Goal: Task Accomplishment & Management: Manage account settings

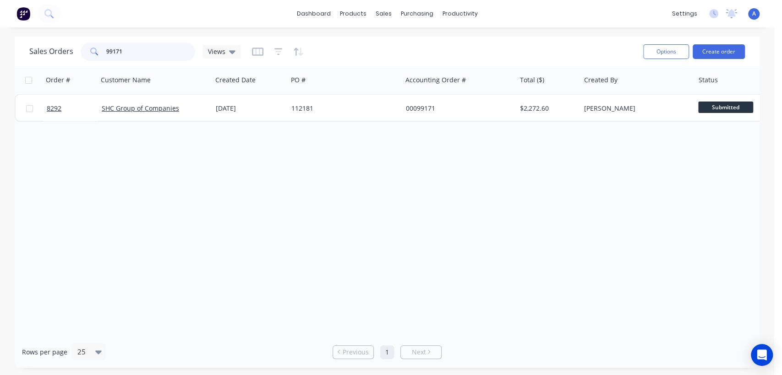
drag, startPoint x: 133, startPoint y: 50, endPoint x: 84, endPoint y: 51, distance: 49.0
click at [84, 51] on div "99171" at bounding box center [138, 52] width 114 height 18
type input "9"
type input "8291"
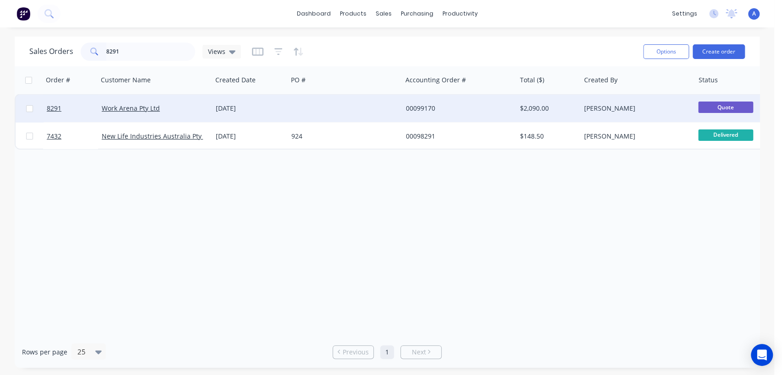
click at [327, 100] on div at bounding box center [345, 108] width 114 height 27
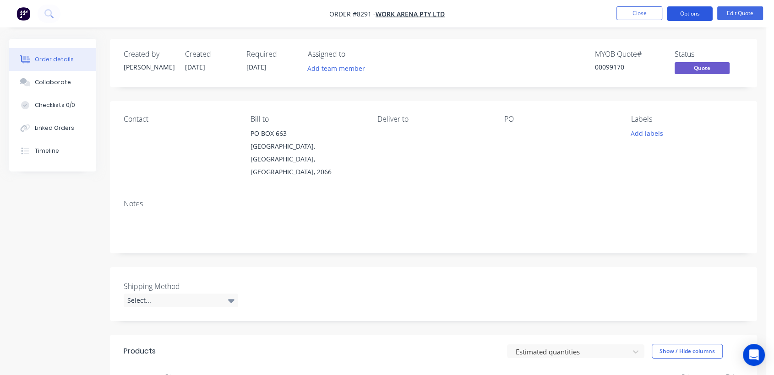
click at [707, 7] on button "Options" at bounding box center [690, 13] width 46 height 15
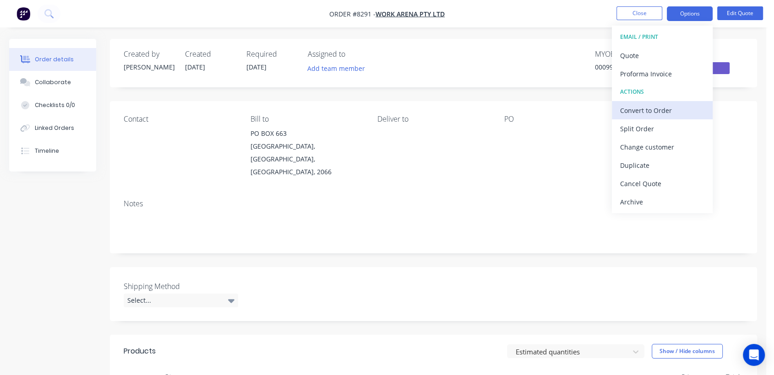
click at [670, 112] on div "Convert to Order" at bounding box center [662, 110] width 84 height 13
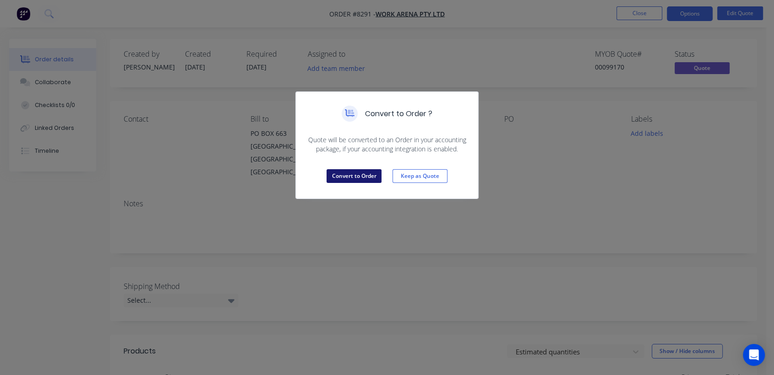
click at [355, 171] on button "Convert to Order" at bounding box center [353, 176] width 55 height 14
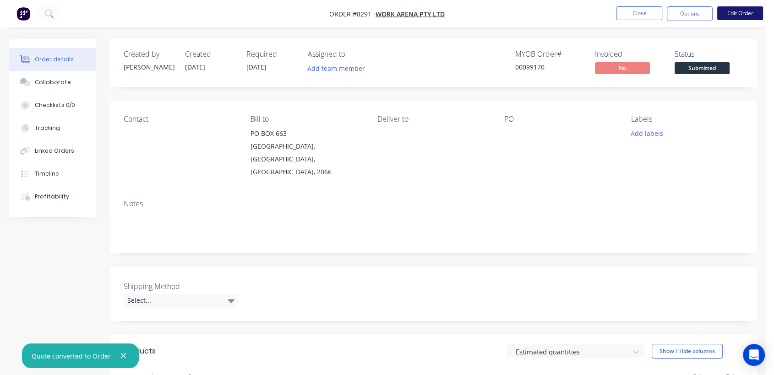
click at [742, 14] on button "Edit Order" at bounding box center [740, 13] width 46 height 14
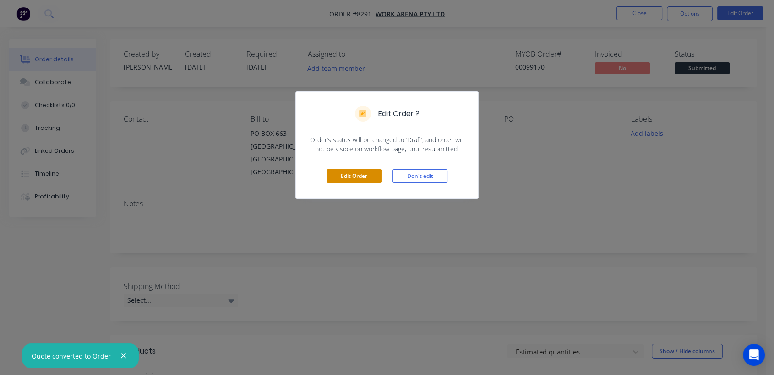
click at [369, 172] on button "Edit Order" at bounding box center [353, 176] width 55 height 14
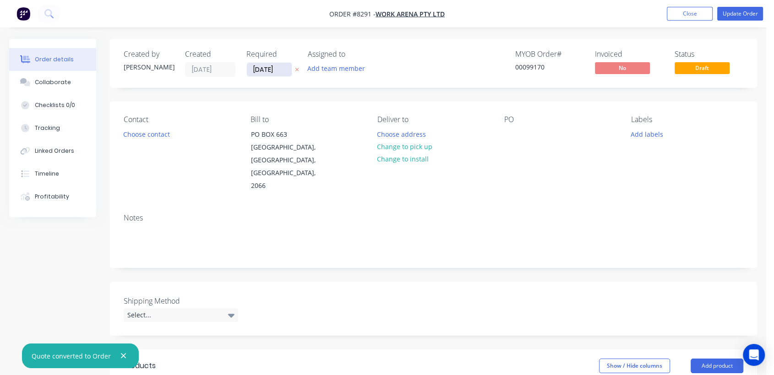
click at [287, 67] on input "[DATE]" at bounding box center [269, 70] width 45 height 14
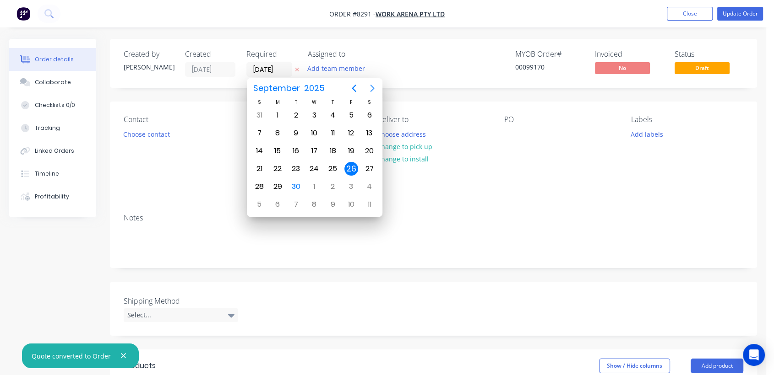
click at [369, 84] on icon "Next page" at bounding box center [372, 88] width 11 height 11
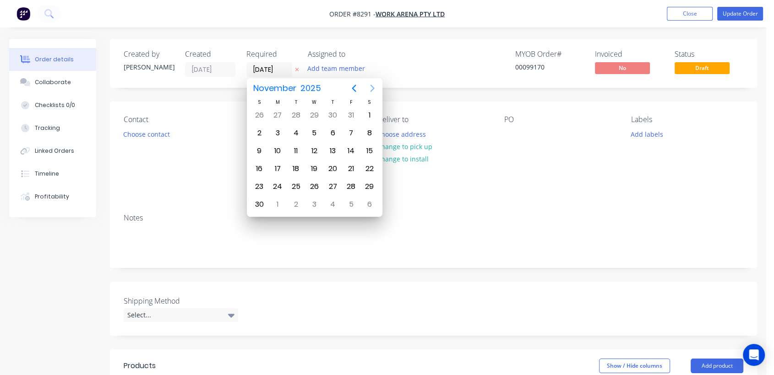
click at [369, 84] on icon "Next page" at bounding box center [372, 88] width 11 height 11
click at [313, 181] on div "31" at bounding box center [314, 187] width 14 height 14
type input "[DATE]"
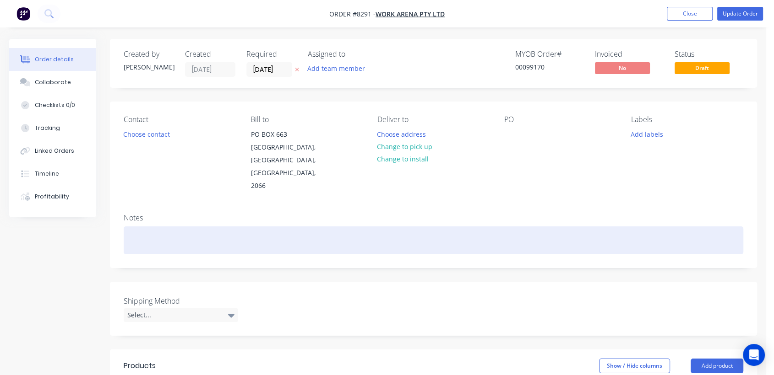
click at [191, 227] on div at bounding box center [433, 241] width 619 height 28
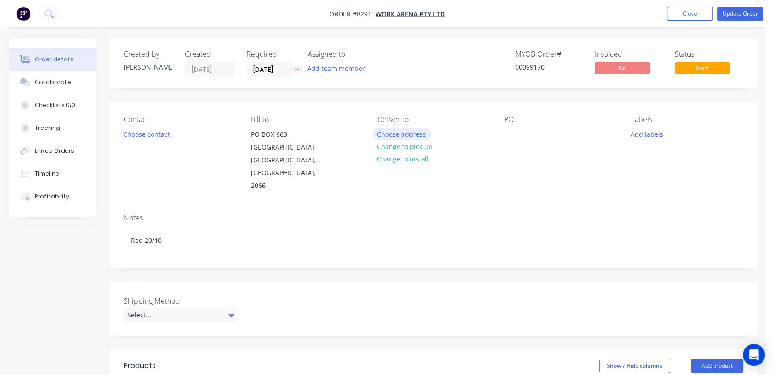
click at [413, 134] on button "Choose address" at bounding box center [401, 134] width 59 height 12
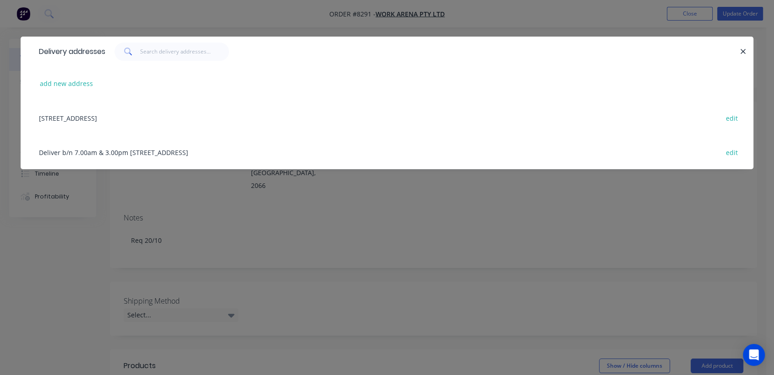
click at [185, 147] on div "Deliver b/n 7.00am & 3.00pm [STREET_ADDRESS] edit" at bounding box center [386, 152] width 705 height 34
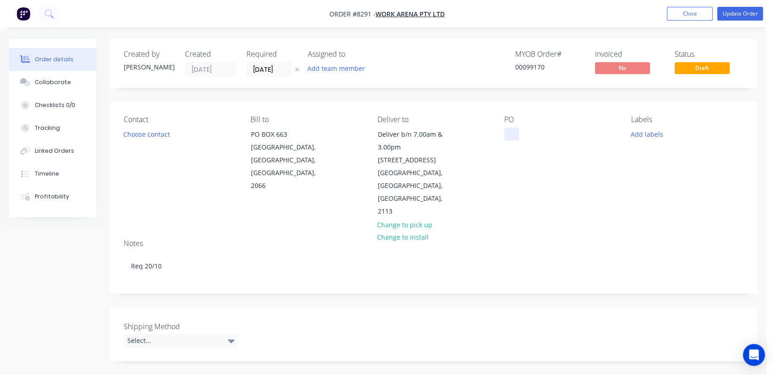
click at [511, 131] on div at bounding box center [511, 134] width 15 height 13
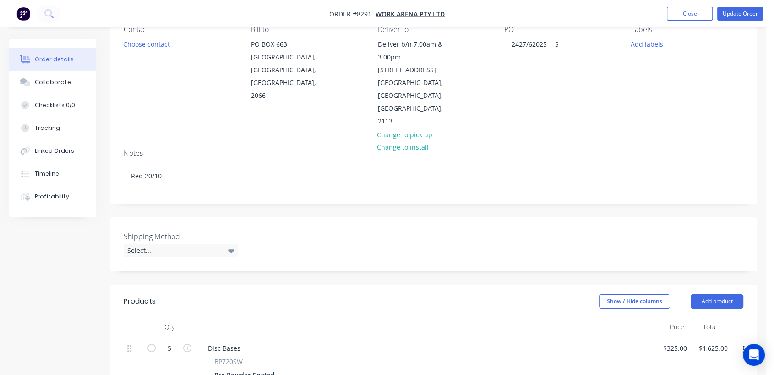
scroll to position [102, 0]
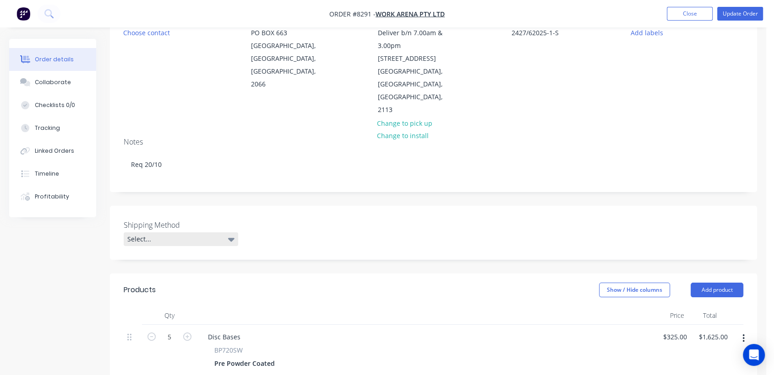
click at [160, 233] on div "Select..." at bounding box center [181, 240] width 114 height 14
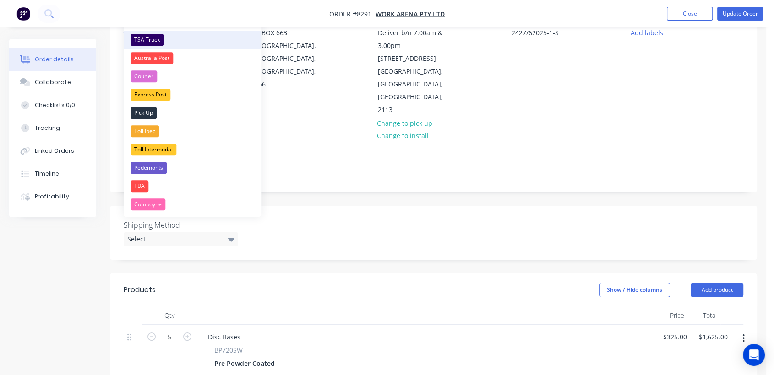
click at [149, 34] on div "TSA Truck" at bounding box center [146, 40] width 33 height 12
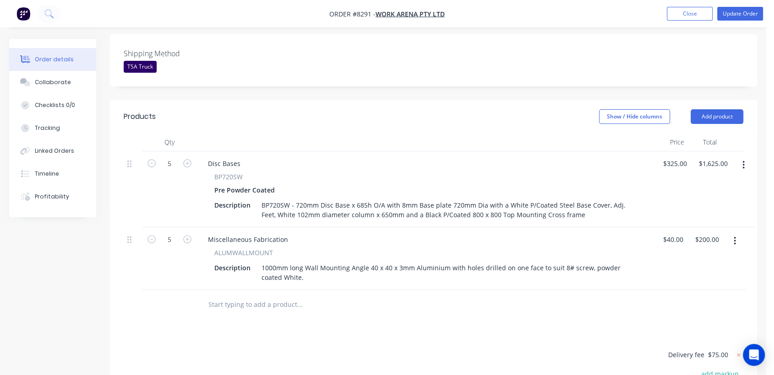
scroll to position [305, 0]
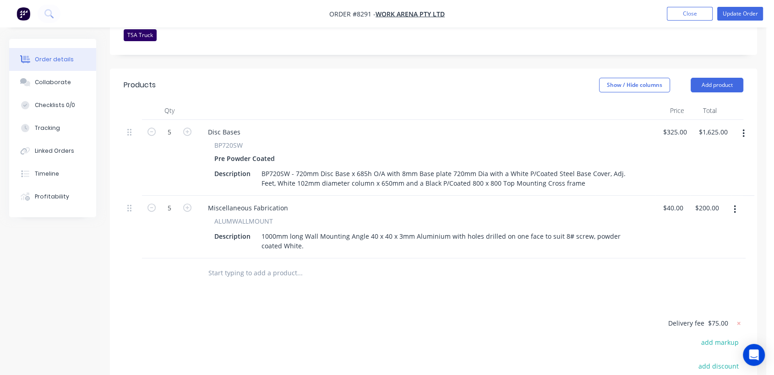
click at [248, 264] on input "text" at bounding box center [299, 273] width 183 height 18
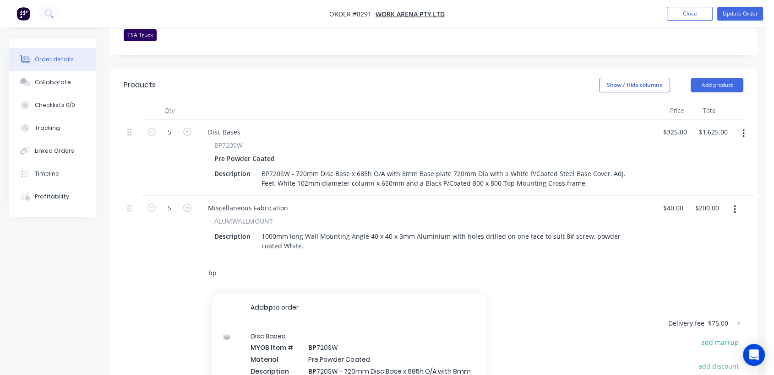
type input "b"
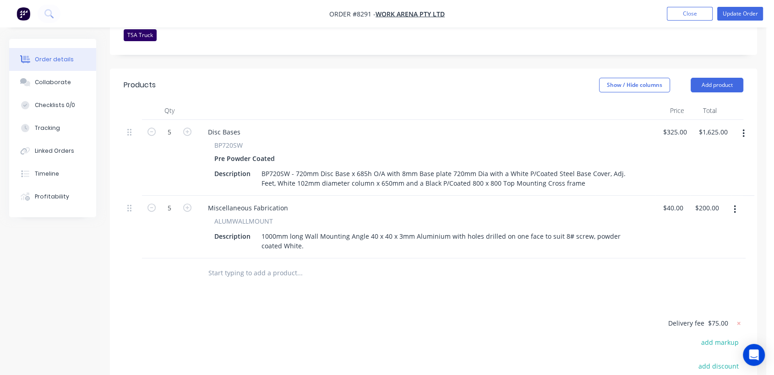
click at [130, 287] on div "Products Show / Hide columns Add product Qty Price Total 5 Disc Bases BP720SW P…" at bounding box center [433, 276] width 647 height 415
click at [255, 265] on input "text" at bounding box center [299, 273] width 183 height 18
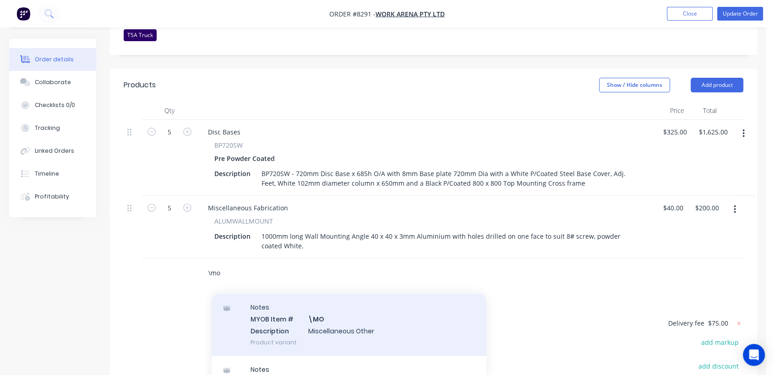
type input "\mo"
click at [348, 316] on div "Notes MYOB Item # \MO Description Miscellaneous Other Product variant" at bounding box center [349, 325] width 275 height 62
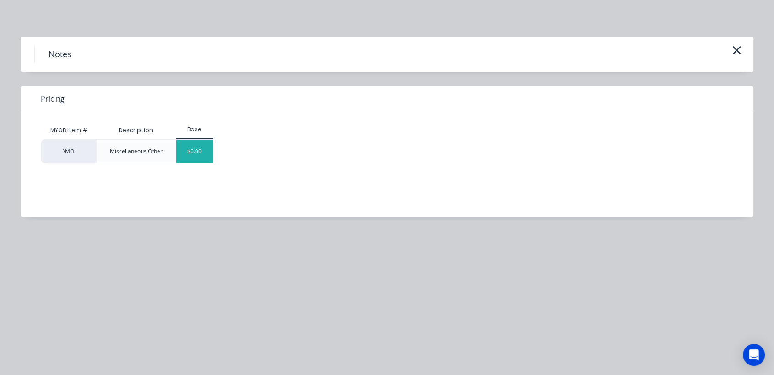
click at [193, 152] on div "$0.00" at bounding box center [194, 151] width 37 height 23
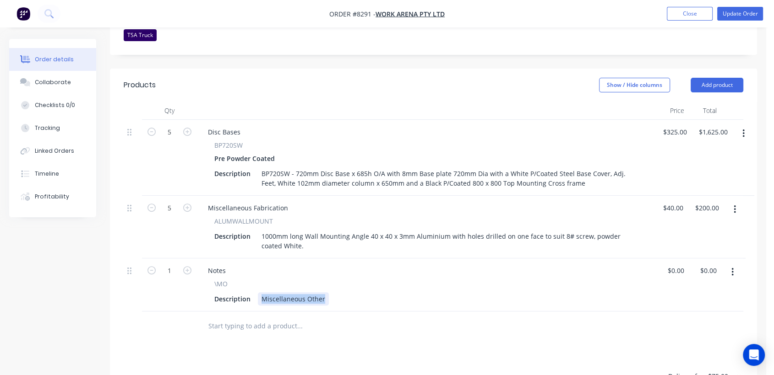
drag, startPoint x: 258, startPoint y: 284, endPoint x: 352, endPoint y: 292, distance: 94.2
click at [352, 292] on div "Notes \MO Description Miscellaneous Other" at bounding box center [426, 285] width 458 height 53
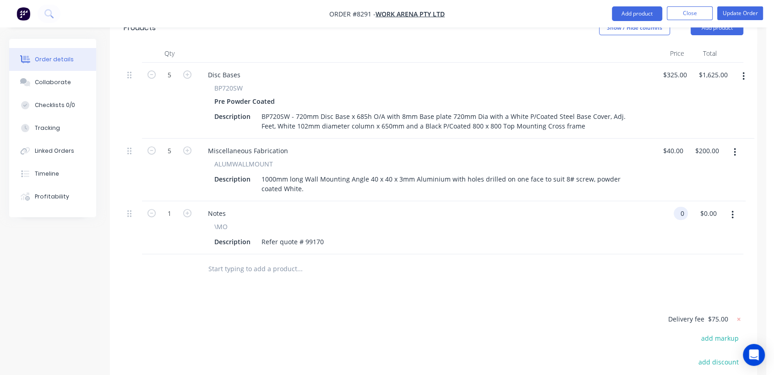
scroll to position [315, 0]
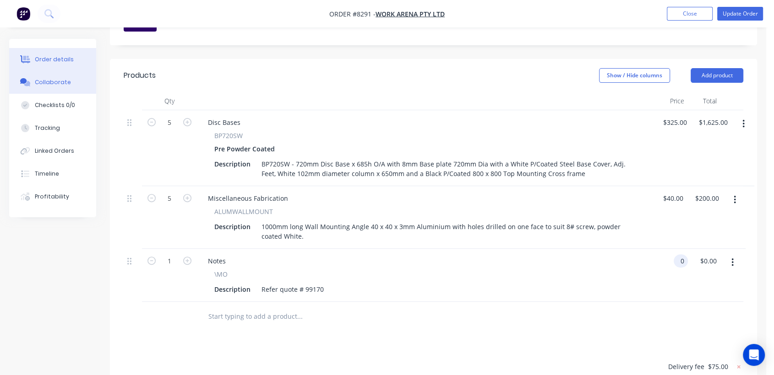
type input "$0.00"
click at [53, 79] on div "Collaborate" at bounding box center [53, 82] width 36 height 8
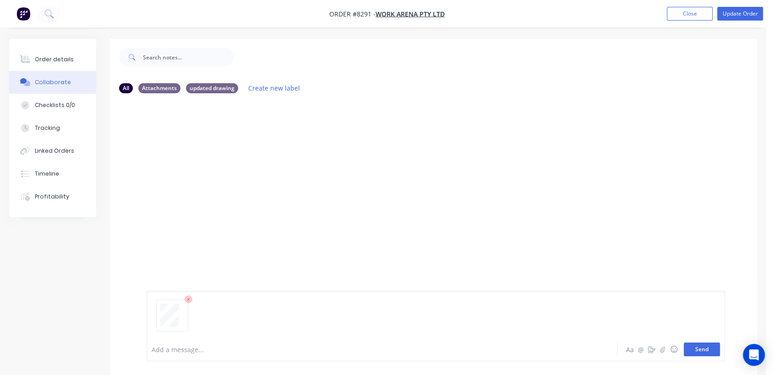
click at [700, 343] on button "Send" at bounding box center [702, 350] width 36 height 14
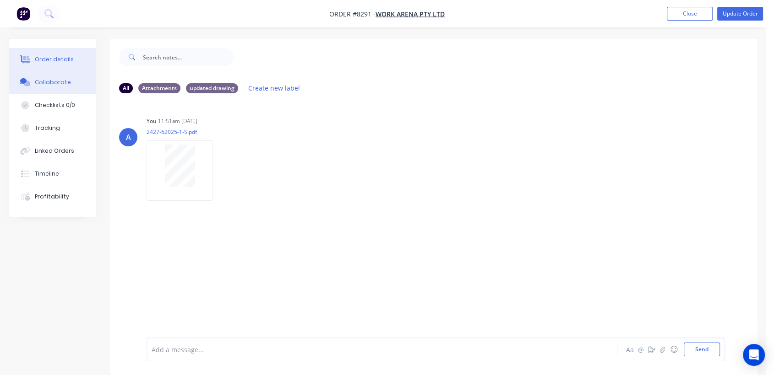
click at [58, 60] on div "Order details" at bounding box center [54, 59] width 39 height 8
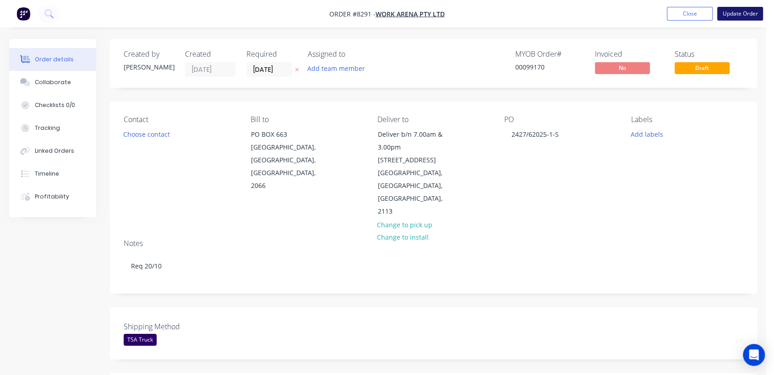
click at [730, 11] on button "Update Order" at bounding box center [740, 14] width 46 height 14
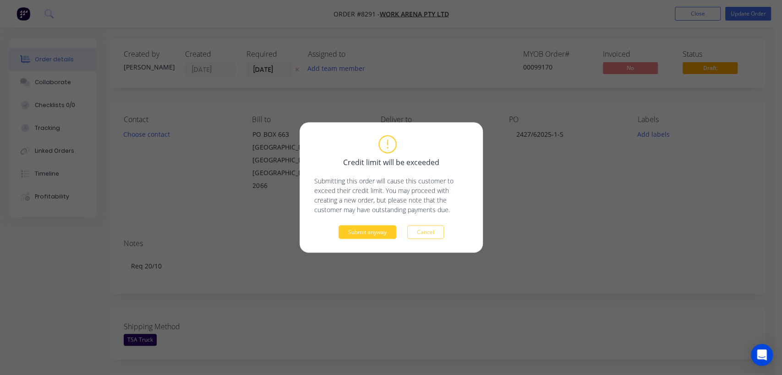
click at [372, 235] on button "Submit anyway" at bounding box center [367, 233] width 58 height 14
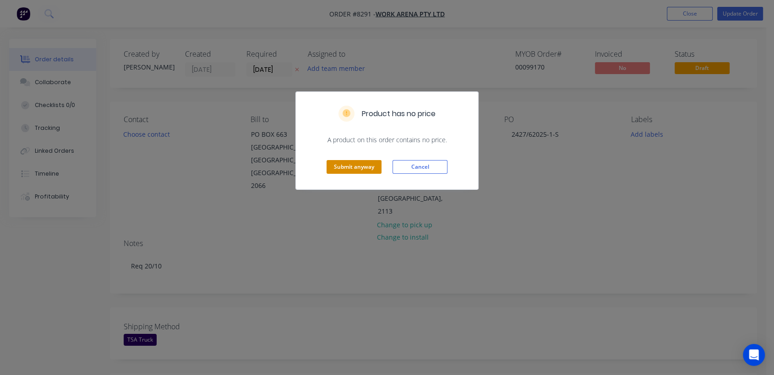
click at [358, 163] on button "Submit anyway" at bounding box center [353, 167] width 55 height 14
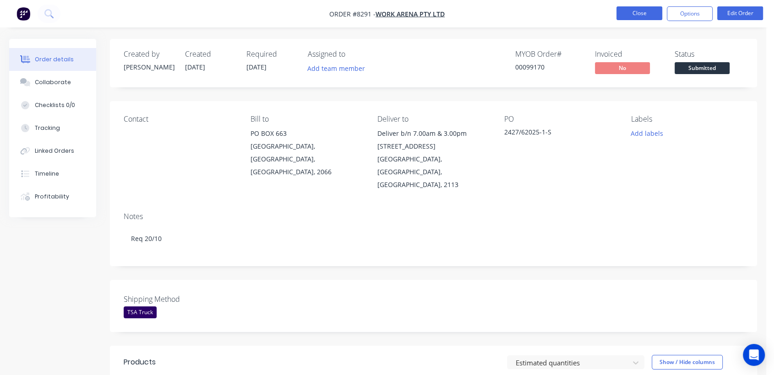
click at [642, 6] on button "Close" at bounding box center [639, 13] width 46 height 14
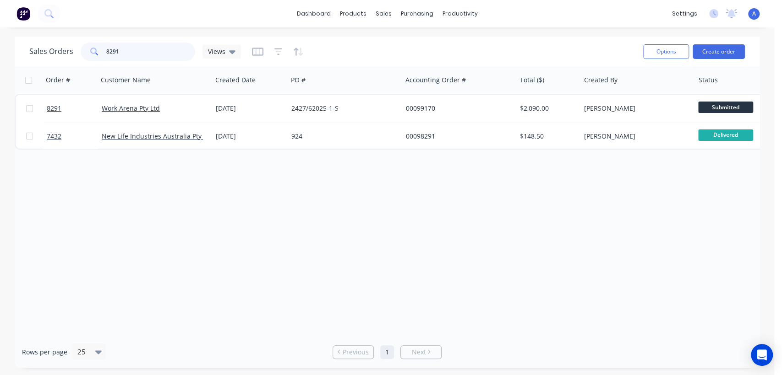
drag, startPoint x: 139, startPoint y: 52, endPoint x: 81, endPoint y: 43, distance: 58.9
click at [81, 43] on div "8291" at bounding box center [138, 52] width 114 height 18
type input "143427"
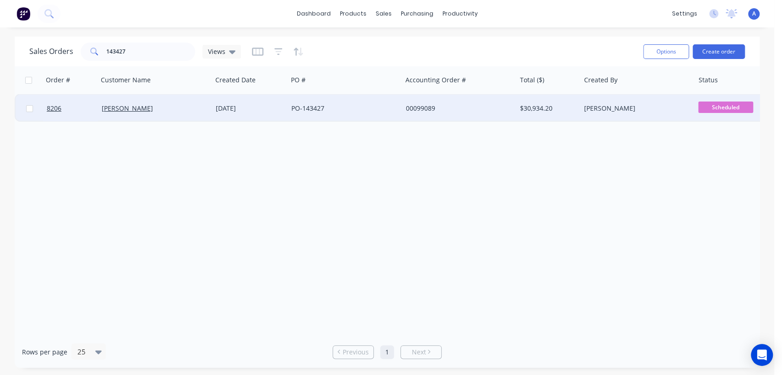
click at [355, 107] on div "PO-143427" at bounding box center [342, 108] width 102 height 9
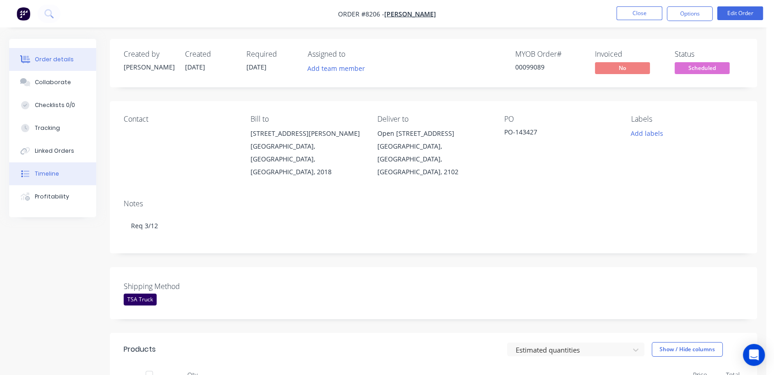
click at [62, 169] on button "Timeline" at bounding box center [52, 174] width 87 height 23
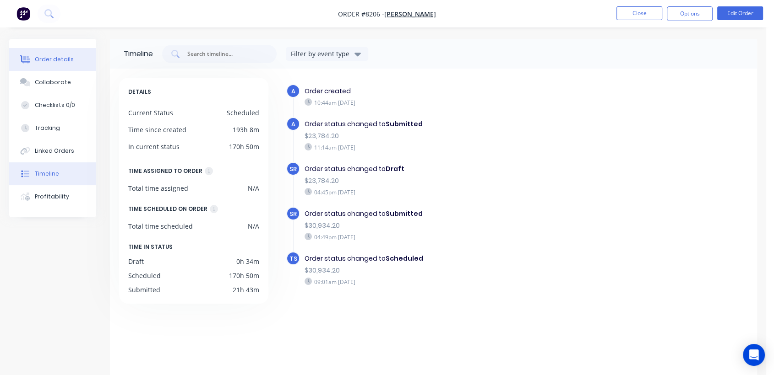
click at [52, 56] on div "Order details" at bounding box center [54, 59] width 39 height 8
